Goal: Task Accomplishment & Management: Complete application form

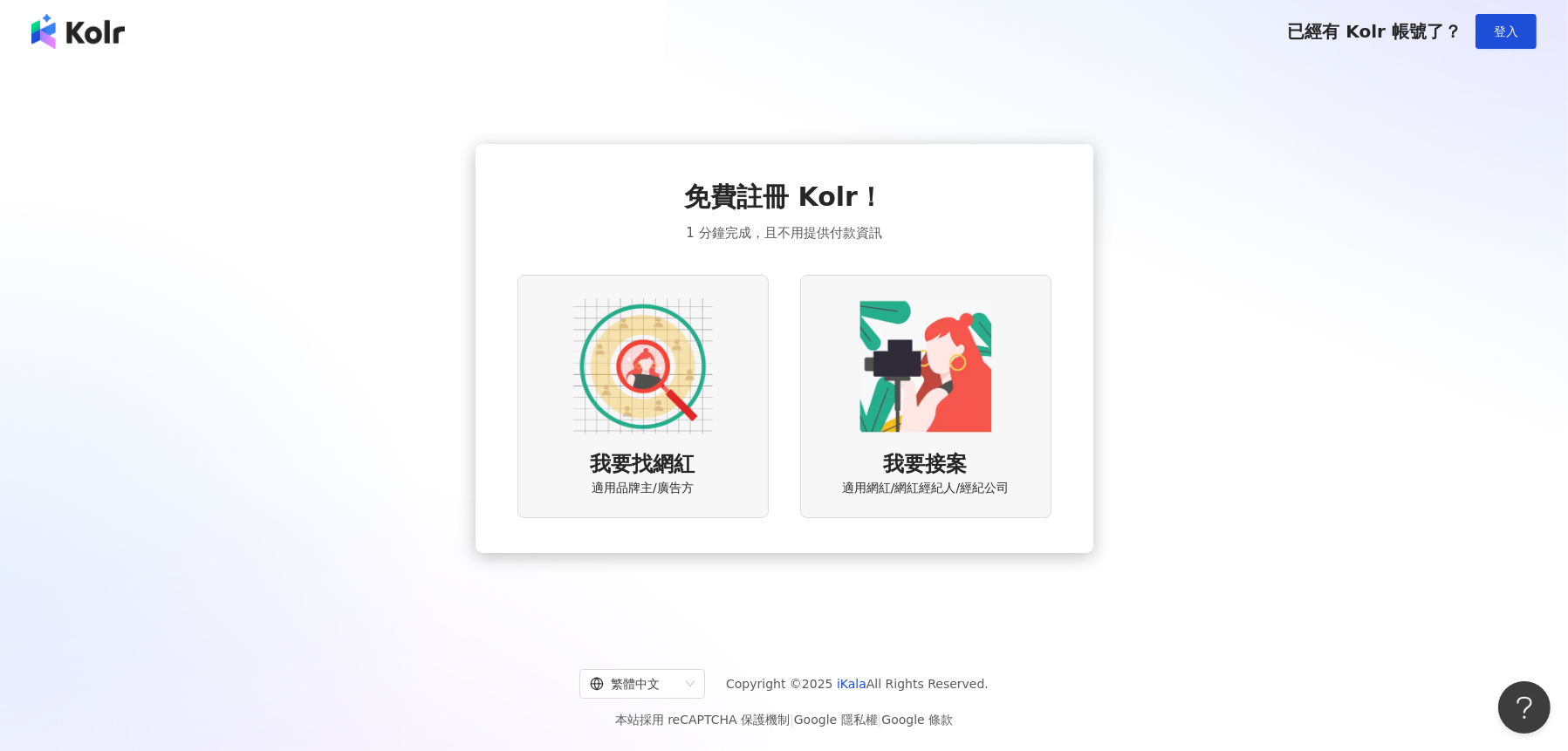
click at [619, 474] on span "我要找網紅" at bounding box center [643, 465] width 105 height 30
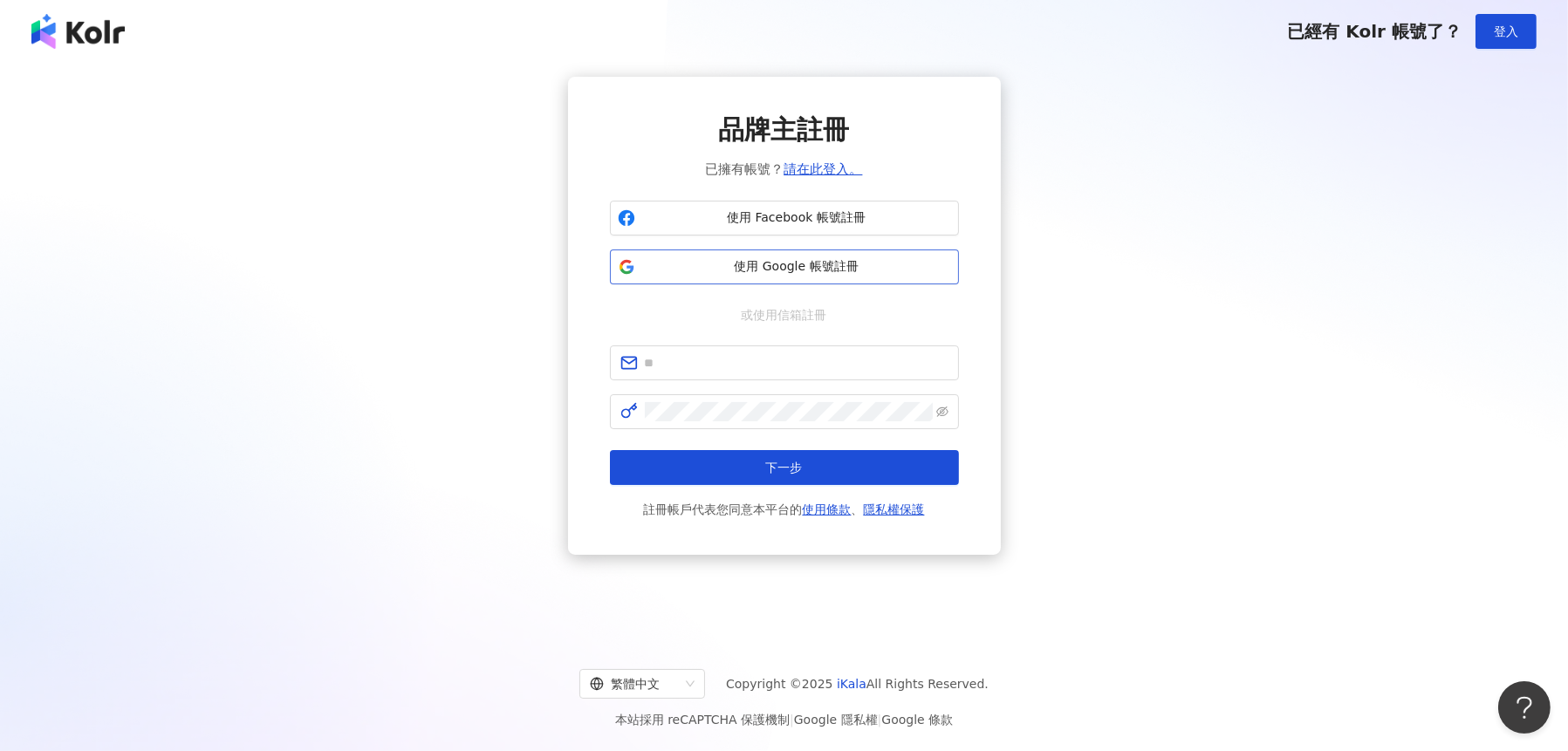
click at [752, 272] on span "使用 Google 帳號註冊" at bounding box center [797, 267] width 309 height 18
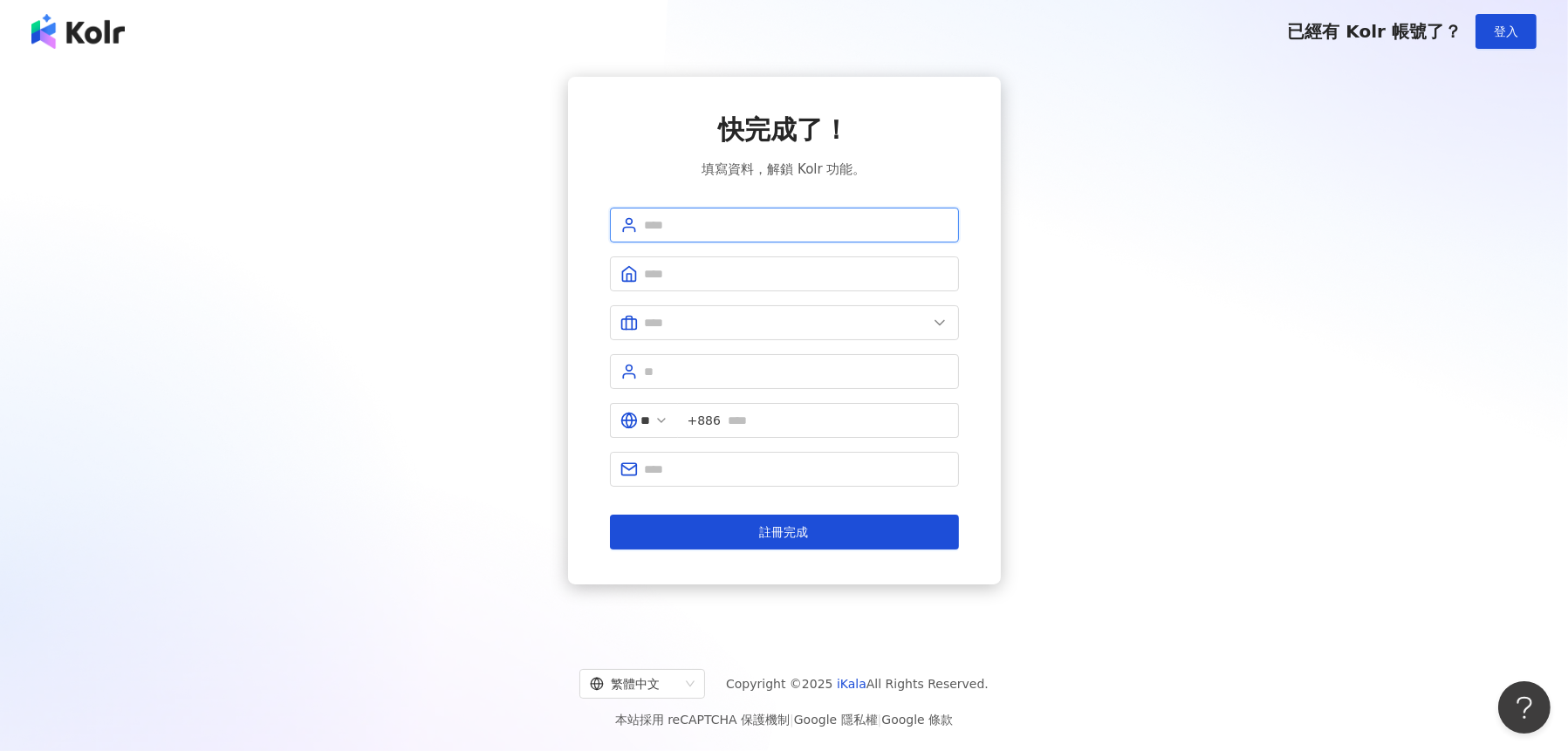
click at [713, 223] on input "text" at bounding box center [797, 224] width 304 height 20
click at [663, 228] on input "text" at bounding box center [797, 224] width 304 height 20
type input "*"
click at [684, 319] on input "text" at bounding box center [786, 323] width 282 height 20
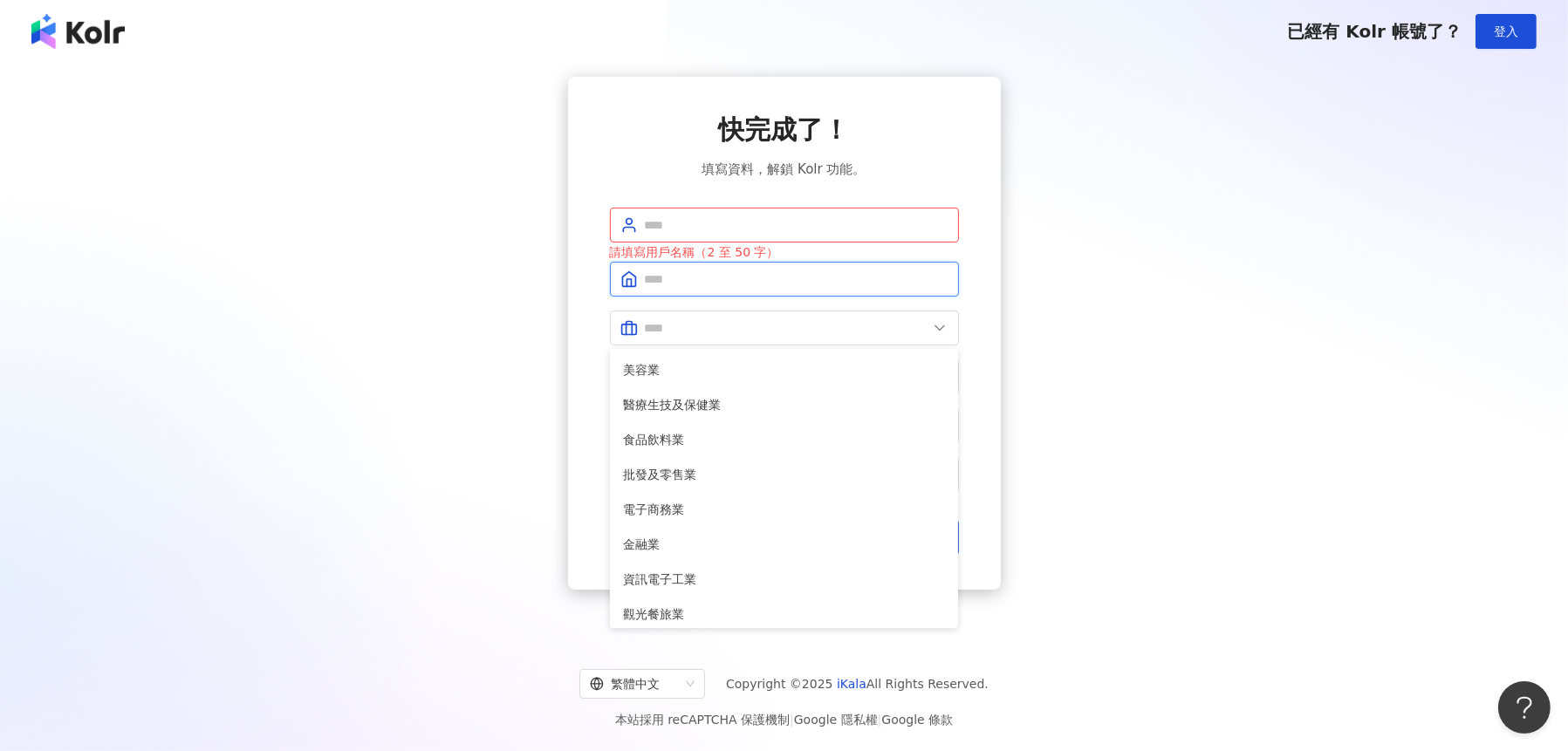
click at [684, 278] on input "text" at bounding box center [797, 279] width 304 height 20
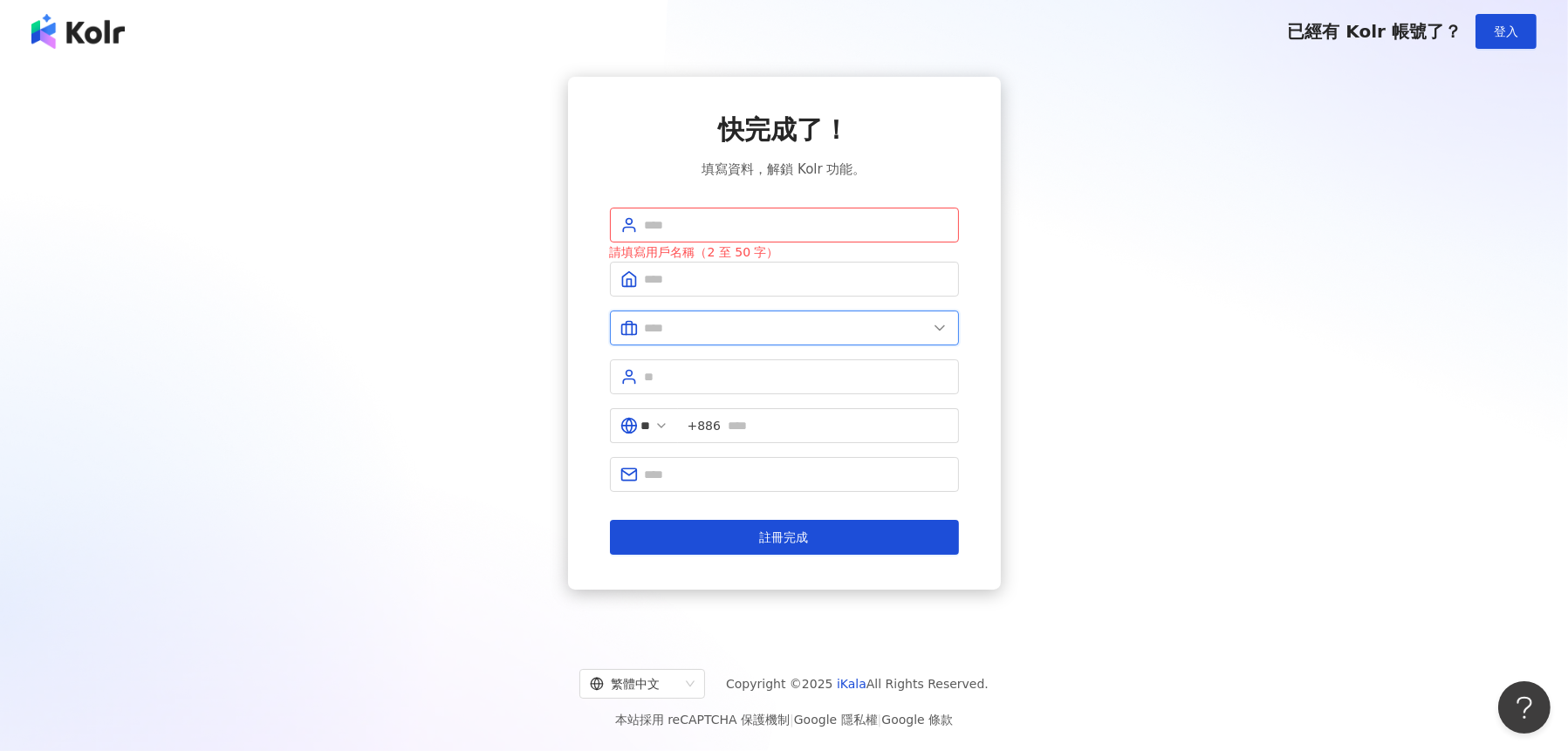
click at [698, 331] on input "text" at bounding box center [786, 328] width 282 height 20
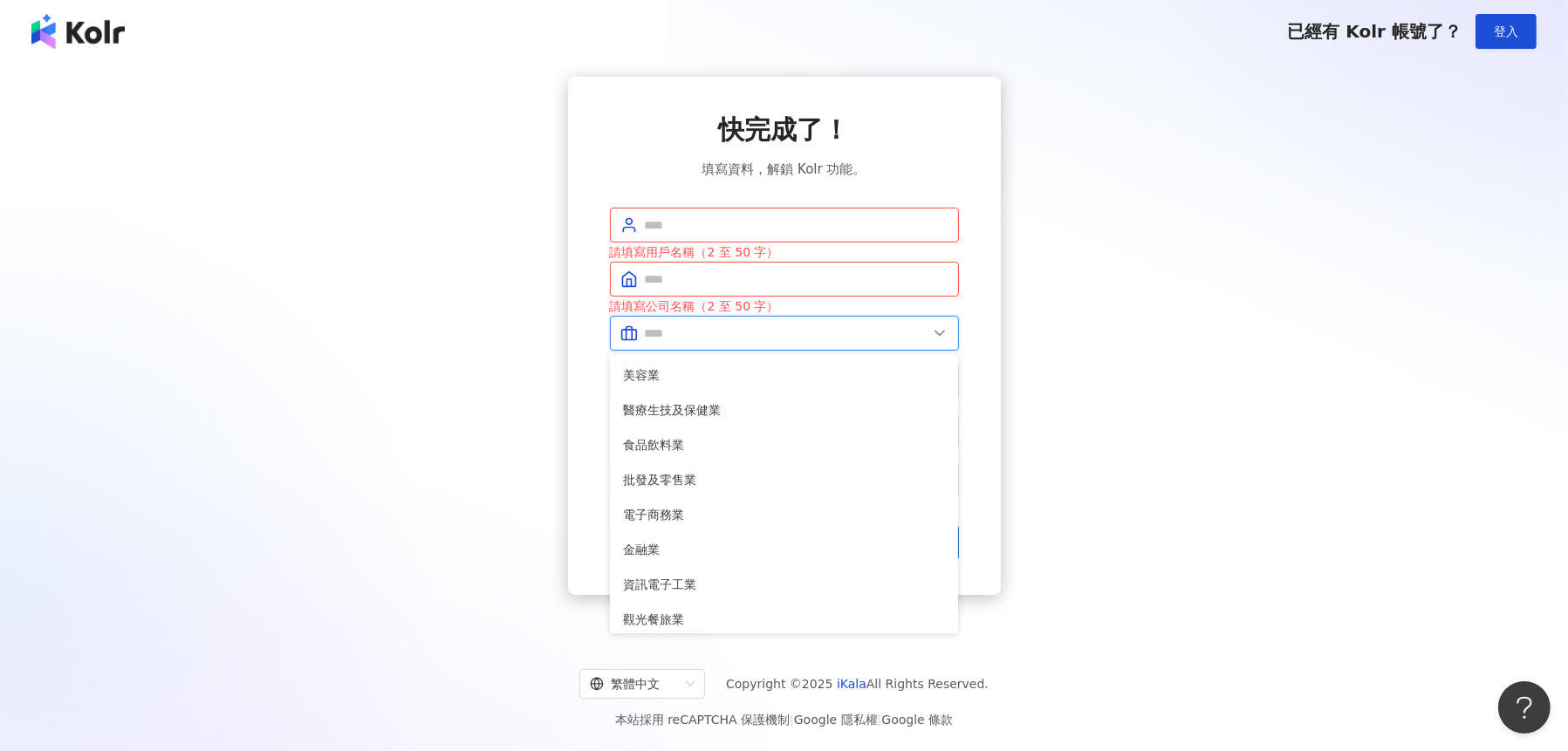
click at [683, 333] on input "text" at bounding box center [786, 333] width 282 height 20
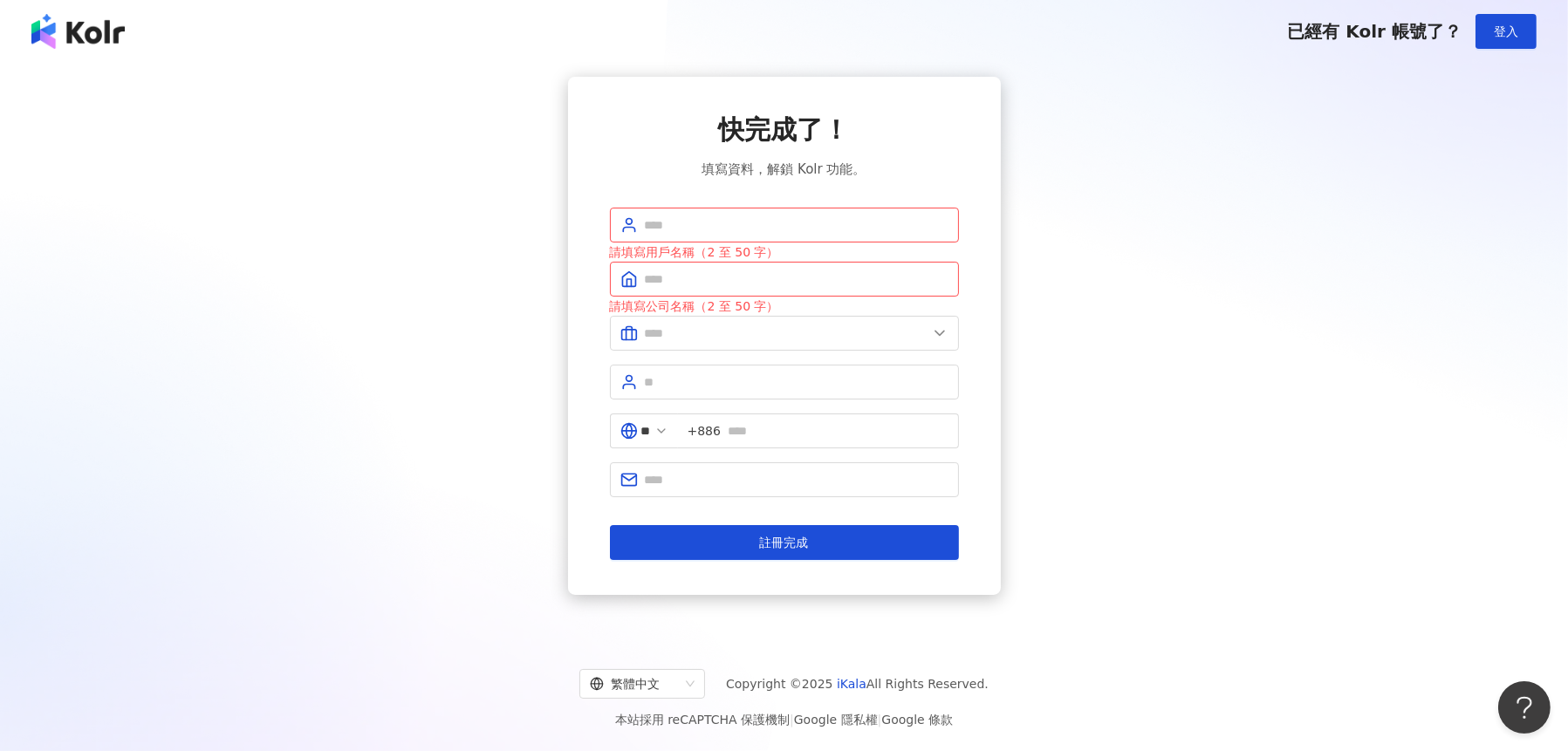
click at [1115, 347] on div "快完成了！ 填寫資料，解鎖 Kolr 功能。 請填寫用戶名稱（2 至 50 字） 請填寫公司名稱（2 至 50 字） 美容業 醫療生技及保健業 食品飲料業 批…" at bounding box center [784, 336] width 1526 height 518
click at [713, 237] on span at bounding box center [784, 224] width 349 height 35
click at [714, 224] on input "text" at bounding box center [797, 224] width 304 height 20
drag, startPoint x: 1109, startPoint y: 432, endPoint x: 1089, endPoint y: 424, distance: 21.5
click at [1106, 432] on div "快完成了！ 填寫資料，解鎖 Kolr 功能。 請填寫用戶名稱（2 至 50 字） 請填寫公司名稱（2 至 50 字） 美容業 醫療生技及保健業 食品飲料業 批…" at bounding box center [784, 336] width 1526 height 518
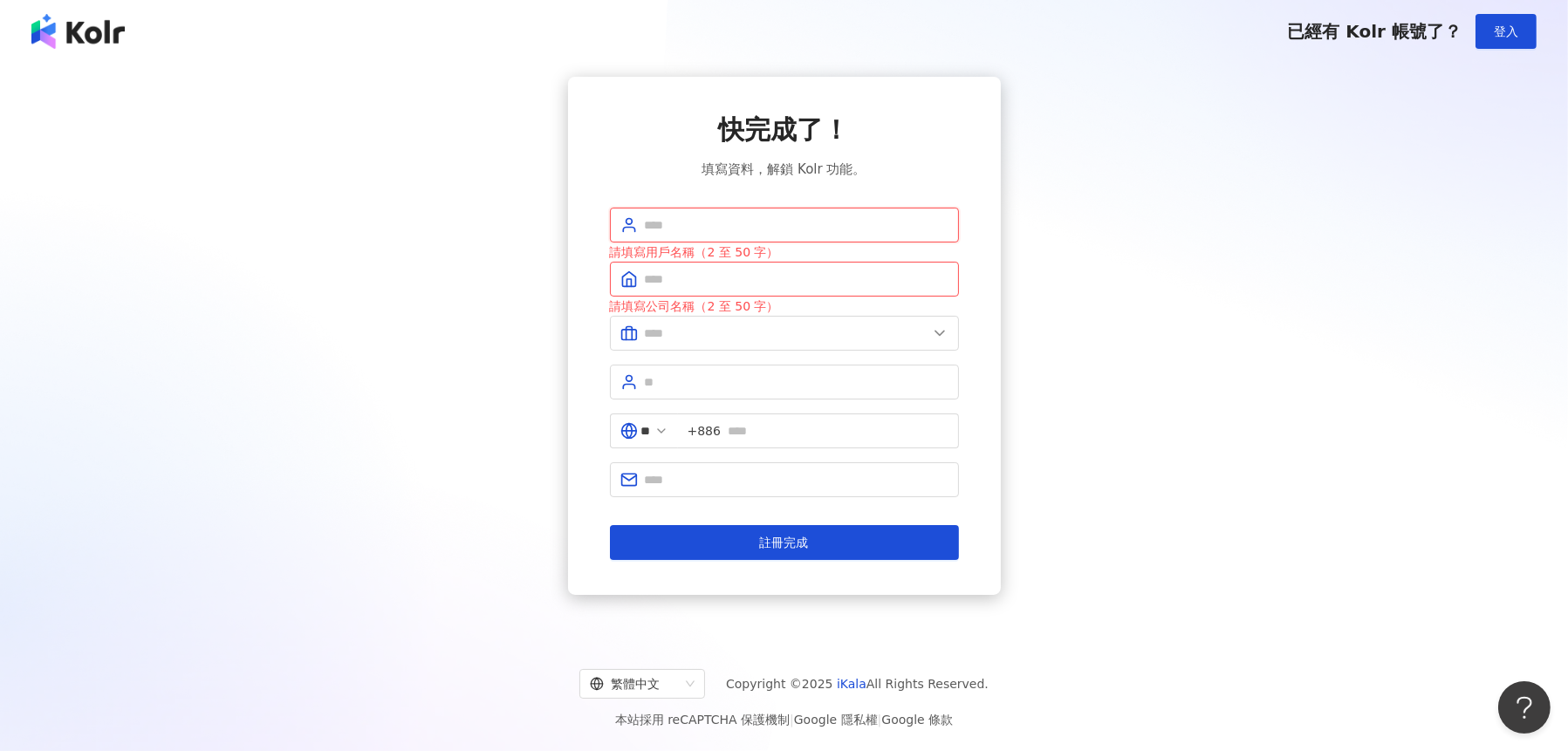
click at [741, 226] on input "text" at bounding box center [797, 224] width 304 height 20
drag, startPoint x: 1126, startPoint y: 336, endPoint x: 1075, endPoint y: 331, distance: 51.2
click at [1126, 336] on div "快完成了！ 填寫資料，解鎖 Kolr 功能。 請填寫用戶名稱（2 至 50 字） 請填寫公司名稱（2 至 50 字） 美容業 醫療生技及保健業 食品飲料業 批…" at bounding box center [784, 336] width 1526 height 518
